Goal: Book appointment/travel/reservation

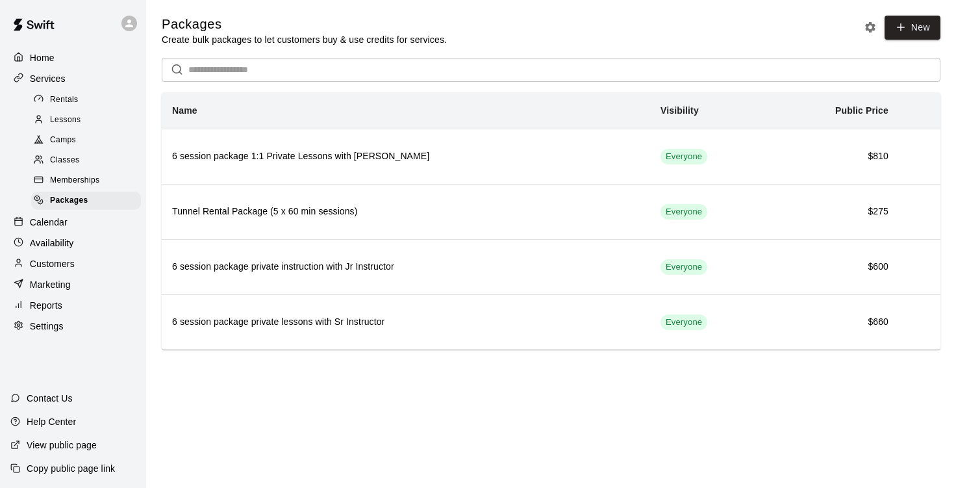
click at [73, 232] on div "Calendar" at bounding box center [72, 221] width 125 height 19
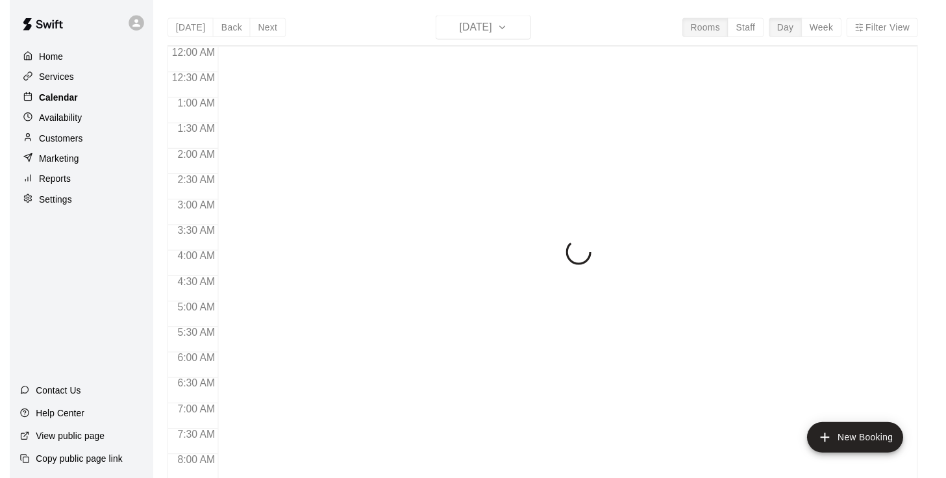
scroll to position [792, 0]
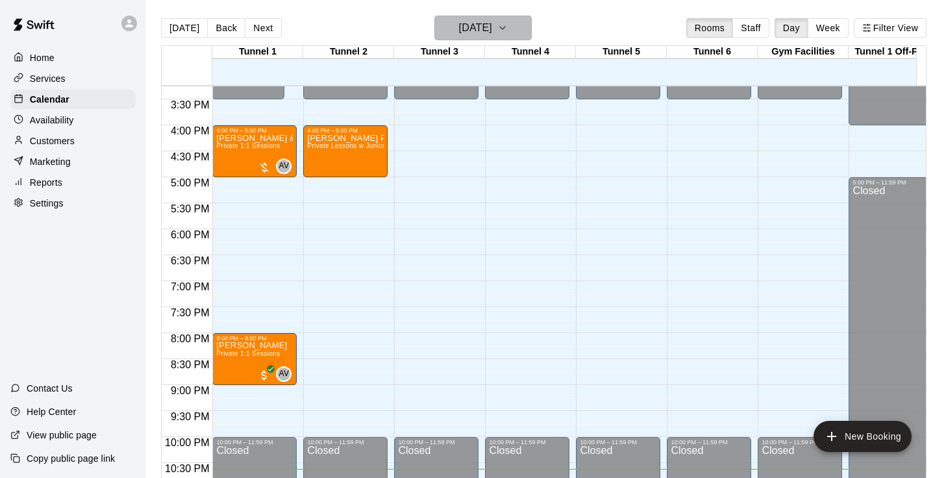
click at [492, 25] on h6 "[DATE]" at bounding box center [475, 28] width 33 height 18
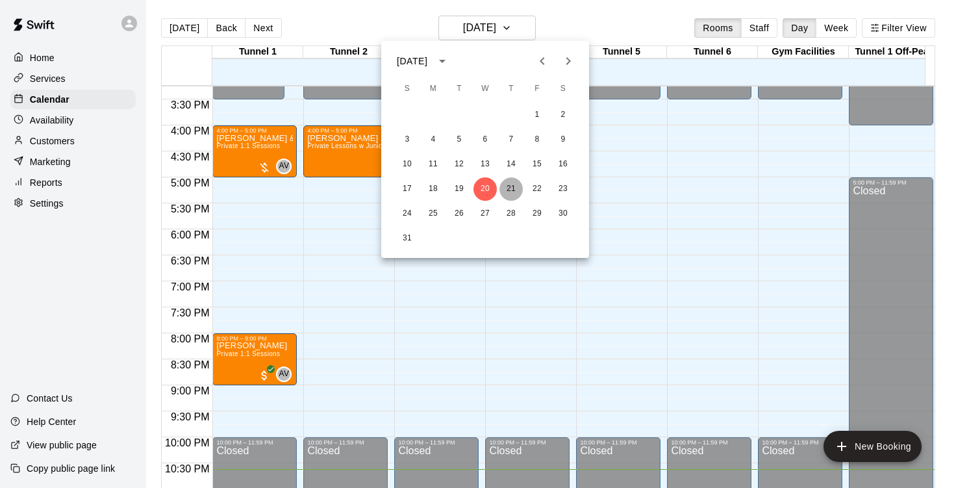
click at [510, 193] on button "21" at bounding box center [510, 188] width 23 height 23
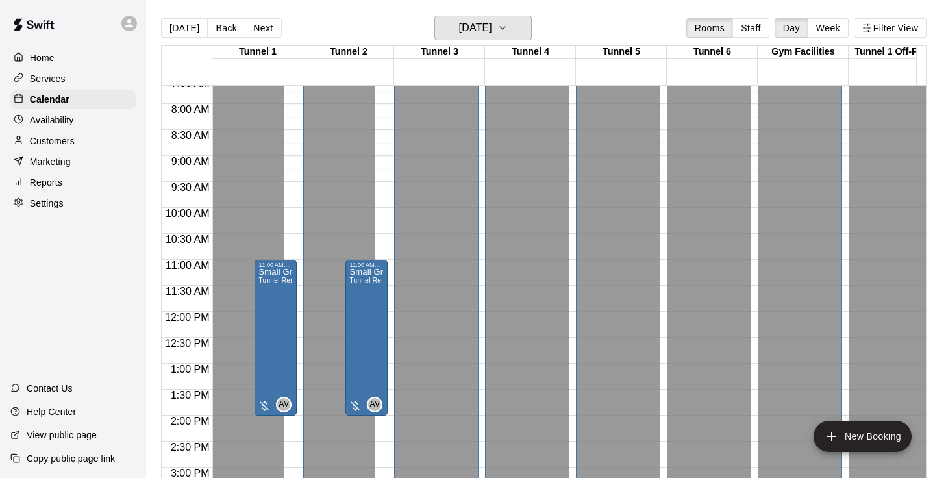
scroll to position [404, 0]
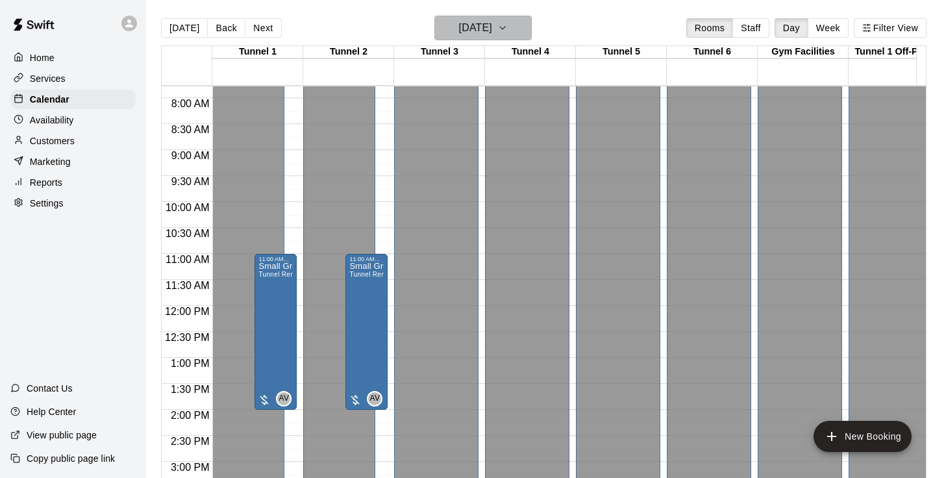
click at [508, 24] on icon "button" at bounding box center [502, 28] width 10 height 16
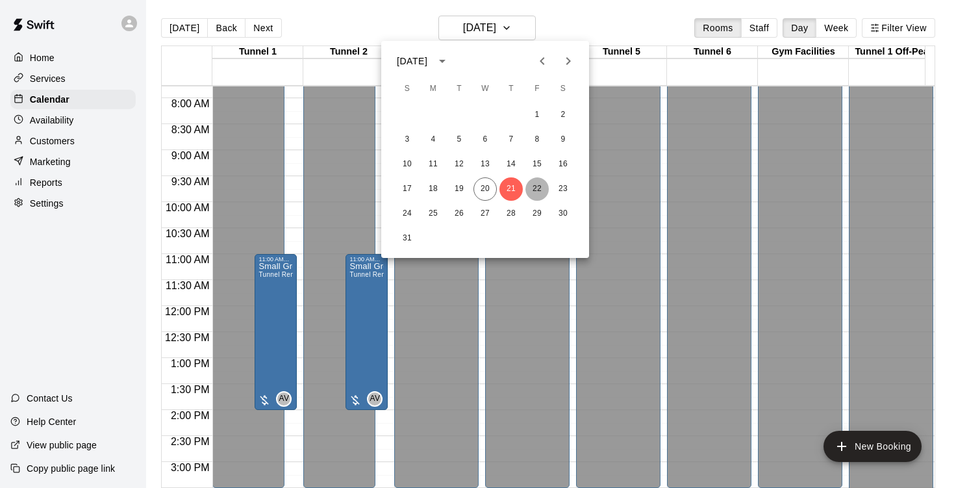
click at [539, 184] on button "22" at bounding box center [536, 188] width 23 height 23
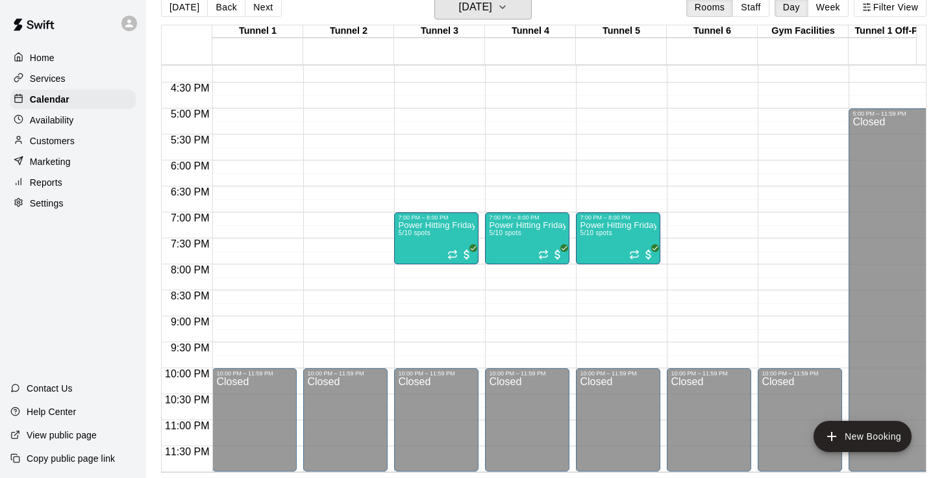
scroll to position [27, 0]
click at [427, 224] on div "Power Hitting Fridays! (drop-in) 5/10 spots" at bounding box center [436, 460] width 77 height 478
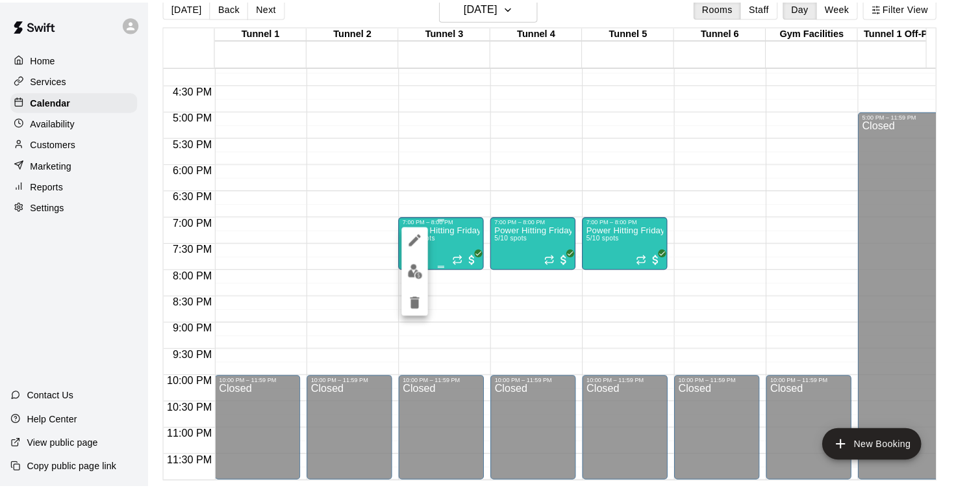
scroll to position [21, 0]
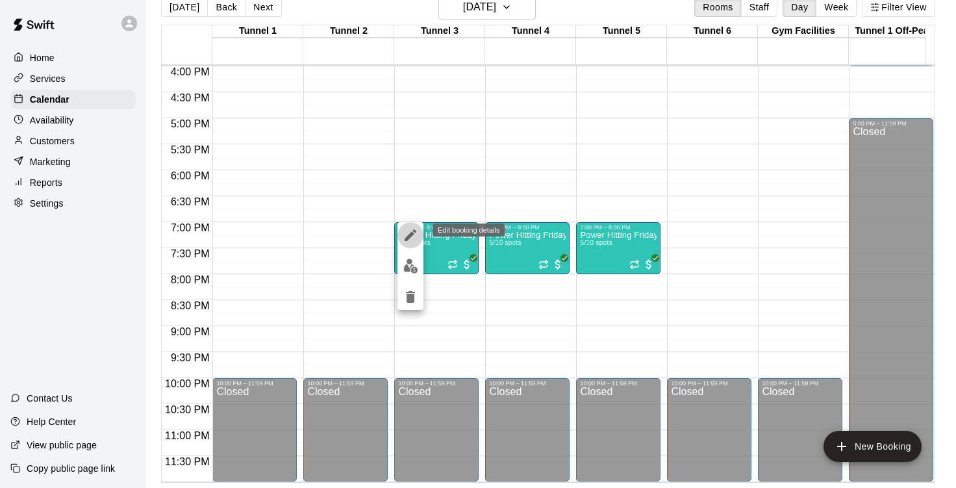
click at [414, 231] on icon "edit" at bounding box center [410, 235] width 12 height 12
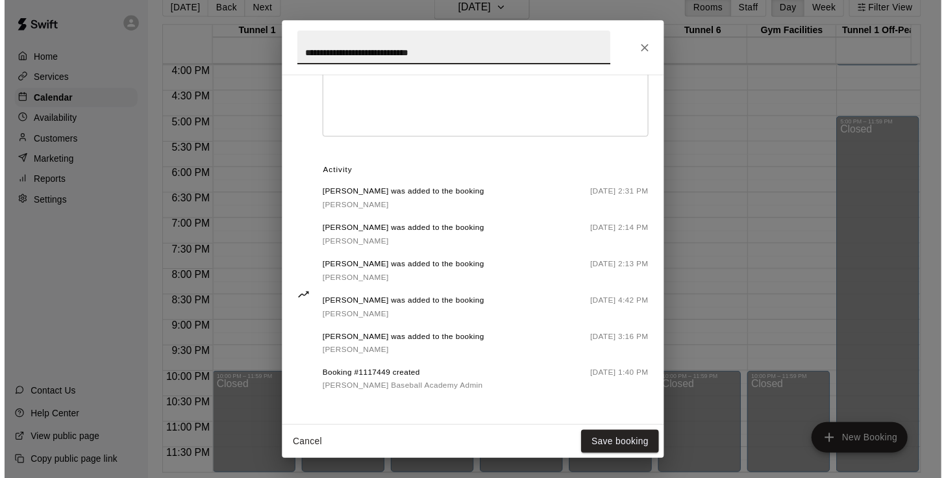
scroll to position [620, 0]
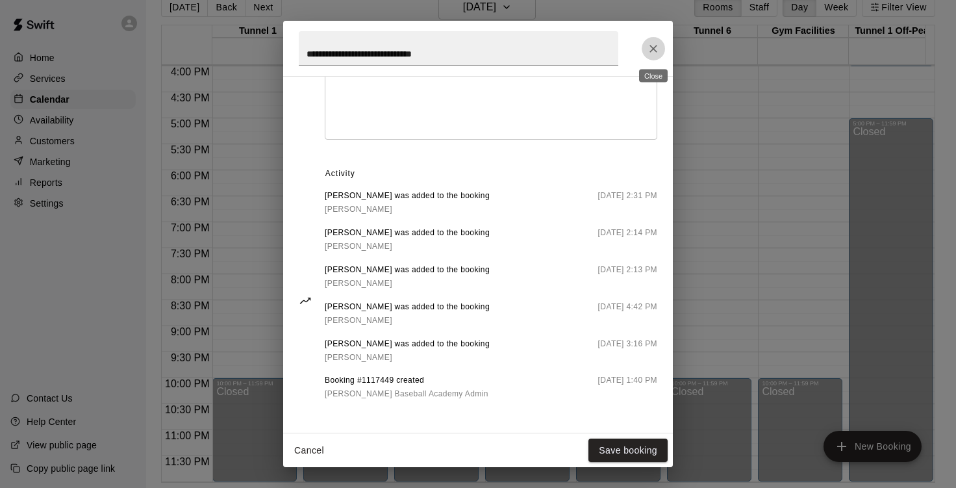
click at [658, 55] on icon "Close" at bounding box center [653, 48] width 13 height 13
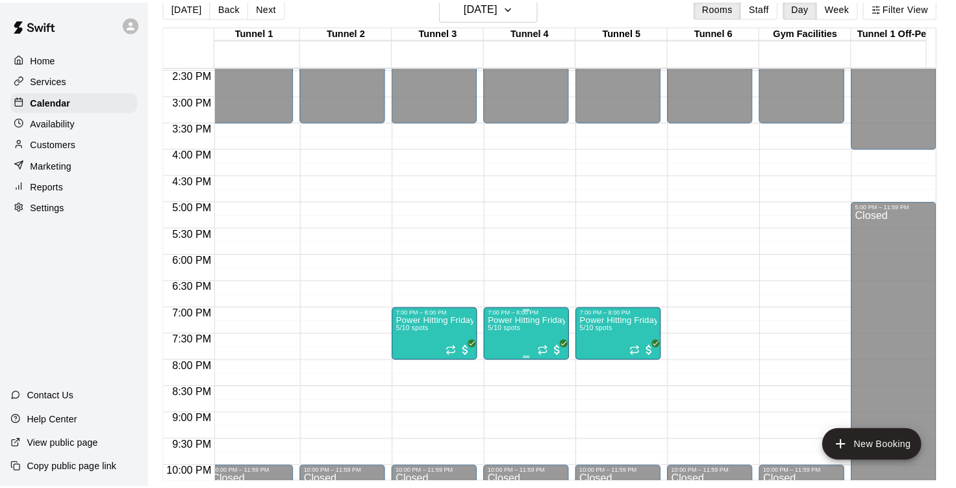
scroll to position [0, 5]
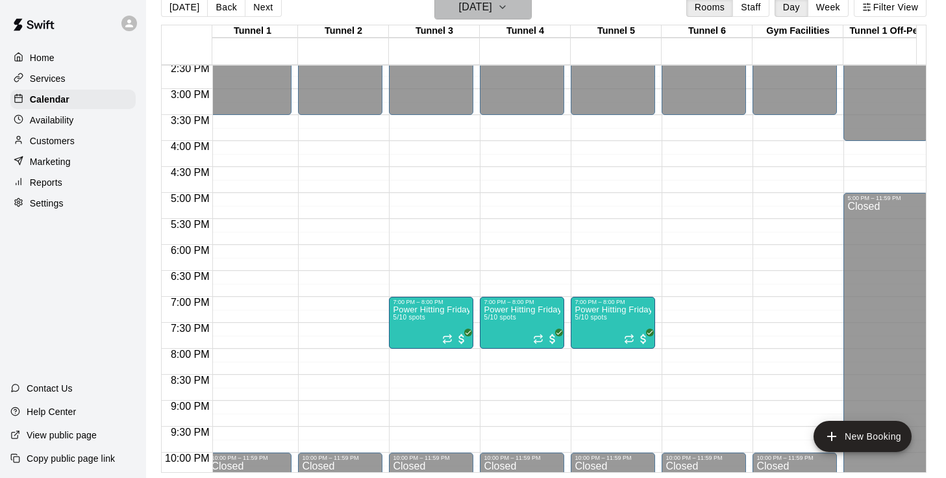
click at [492, 10] on h6 "[DATE]" at bounding box center [475, 7] width 33 height 18
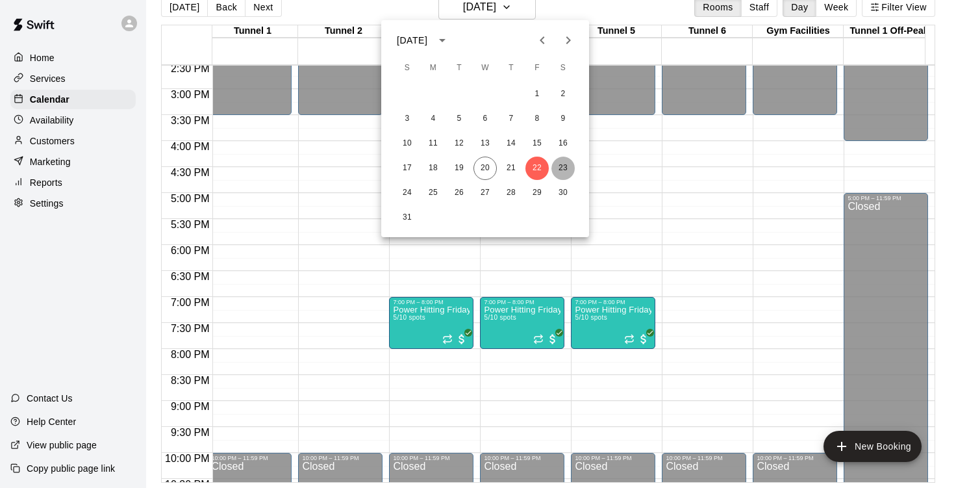
click at [562, 168] on button "23" at bounding box center [562, 167] width 23 height 23
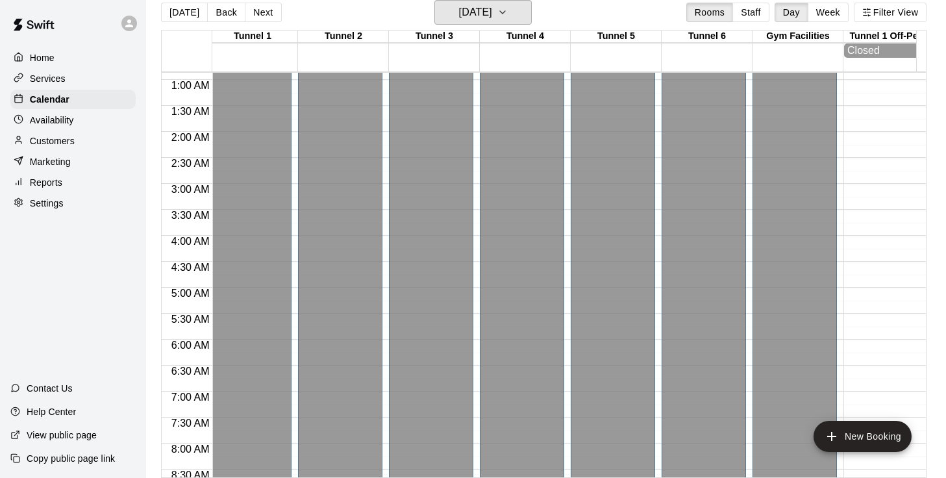
scroll to position [44, 5]
